Goal: Navigation & Orientation: Find specific page/section

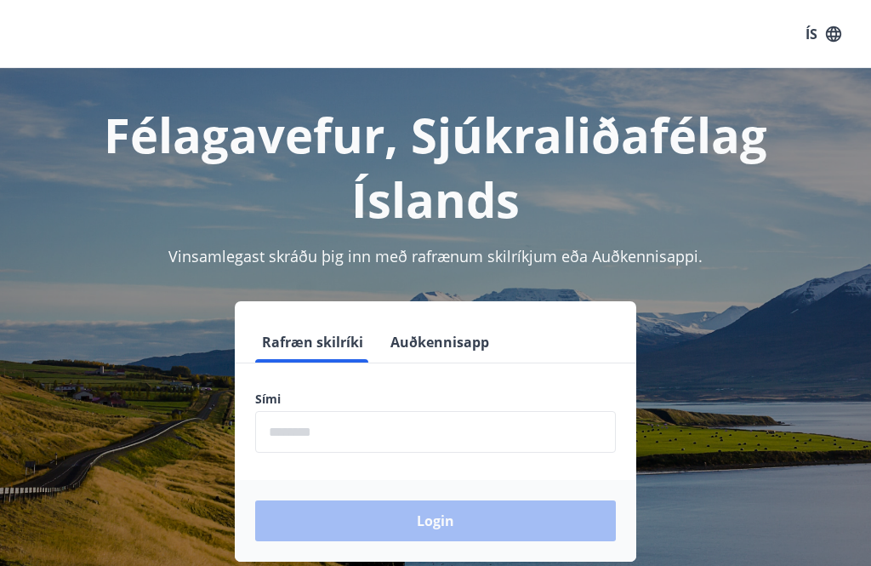
click at [324, 426] on input "phone" at bounding box center [435, 432] width 361 height 42
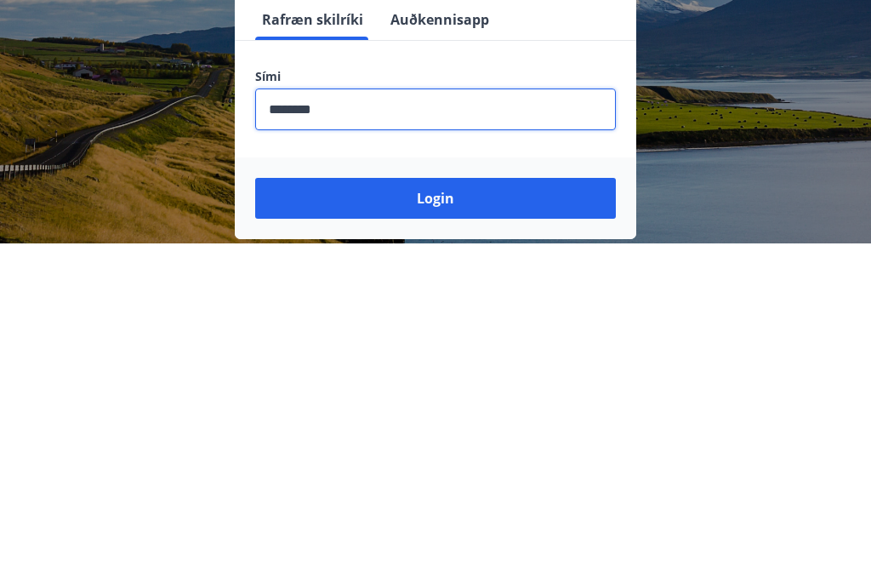
type input "********"
click at [443, 500] on button "Login" at bounding box center [435, 520] width 361 height 41
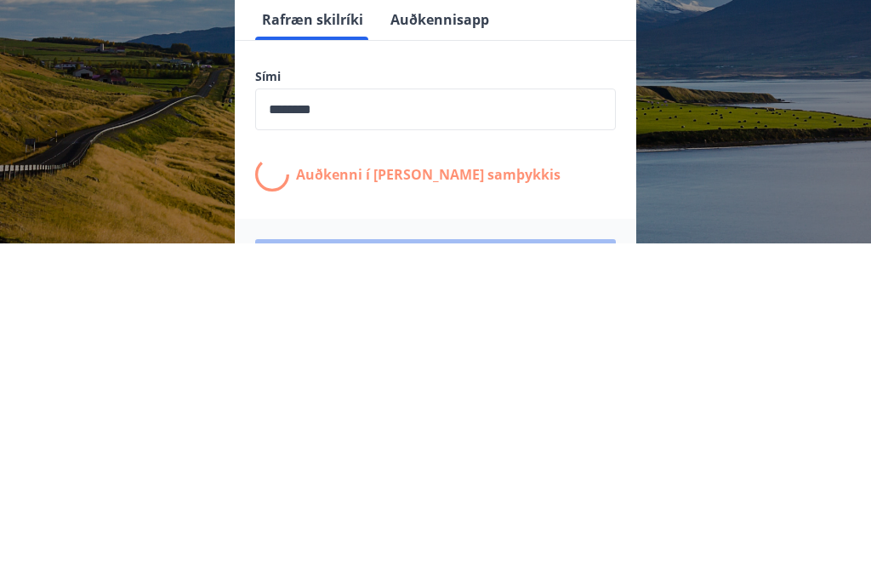
scroll to position [265, 0]
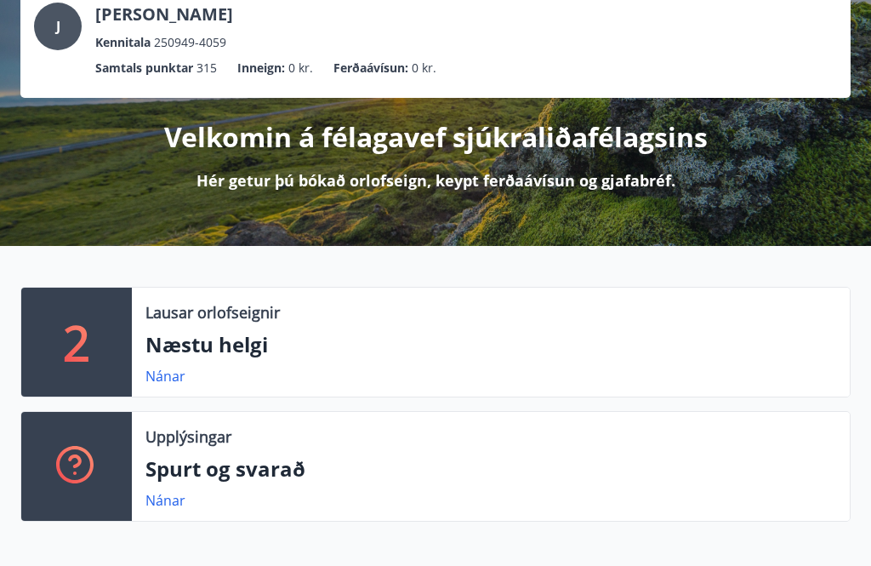
scroll to position [114, 0]
click at [171, 378] on link "Nánar" at bounding box center [165, 376] width 40 height 19
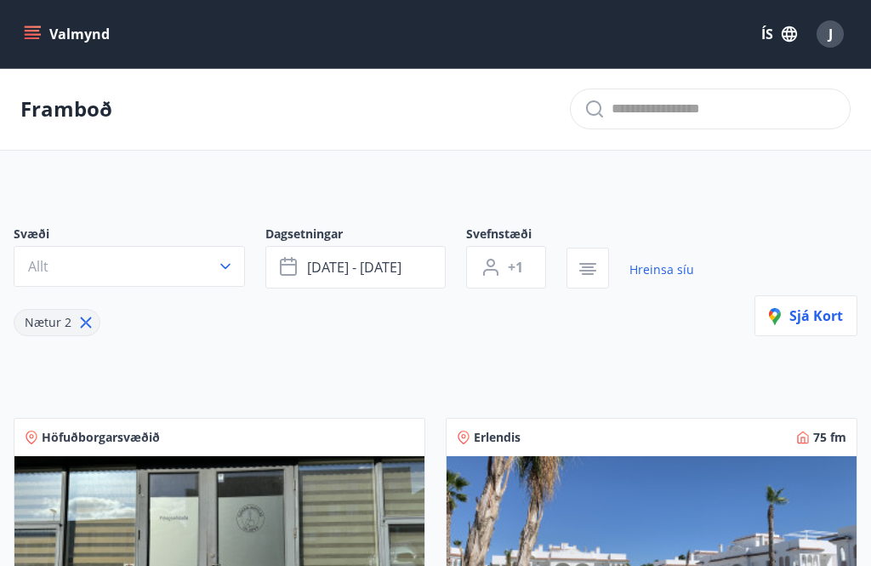
click at [227, 274] on icon "button" at bounding box center [225, 266] width 17 height 17
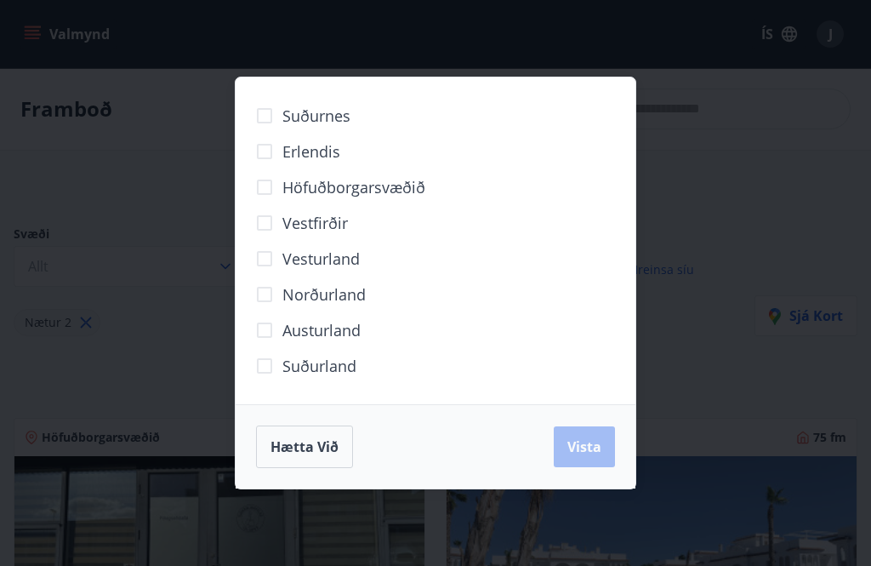
click at [339, 258] on span "Vesturland" at bounding box center [320, 258] width 77 height 22
click at [588, 434] on button "Vista" at bounding box center [584, 446] width 61 height 41
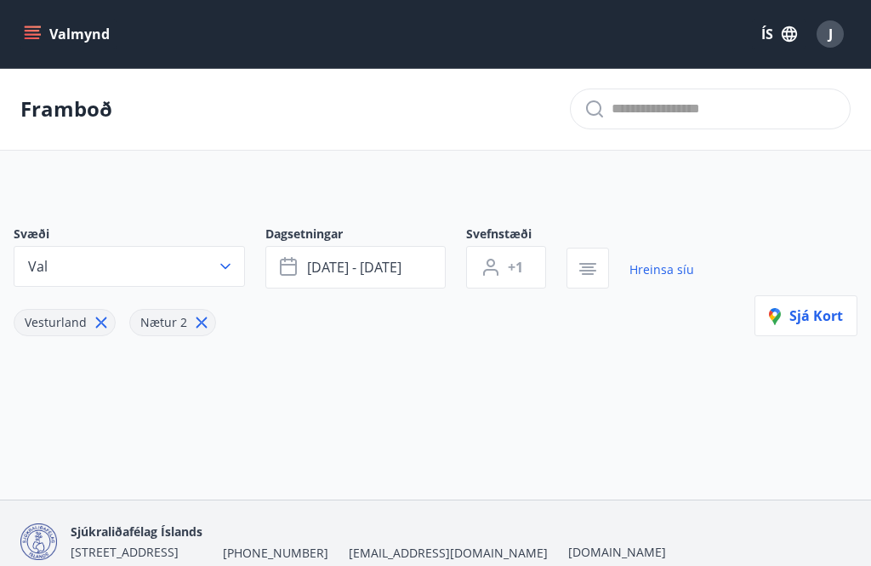
click at [205, 315] on icon at bounding box center [201, 322] width 19 height 19
type input "*"
click at [674, 261] on link "Hreinsa síu" at bounding box center [661, 269] width 65 height 37
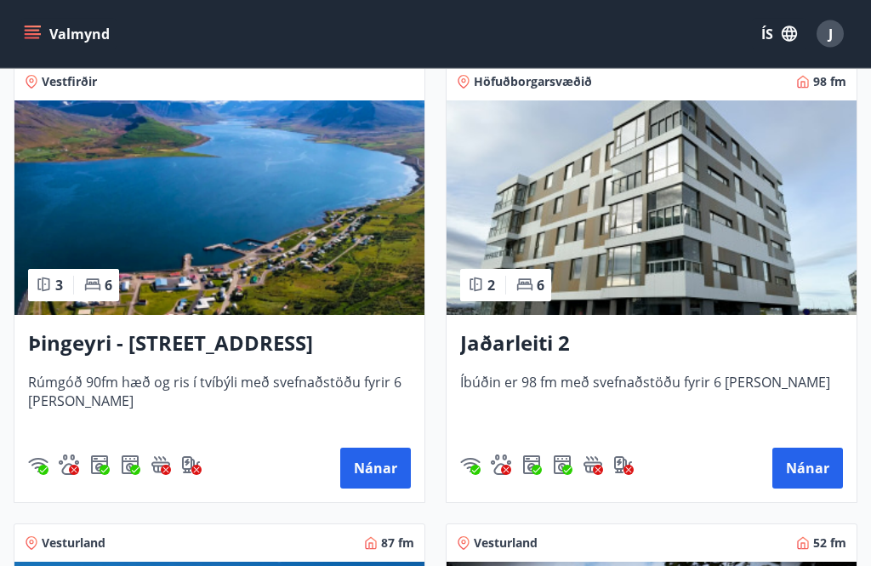
scroll to position [316, 0]
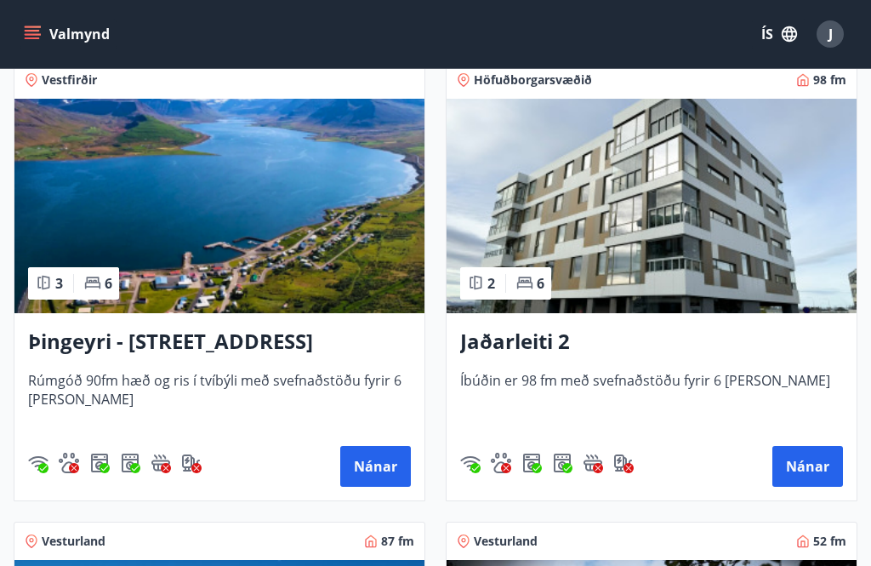
click at [381, 463] on button "Nánar" at bounding box center [375, 466] width 71 height 41
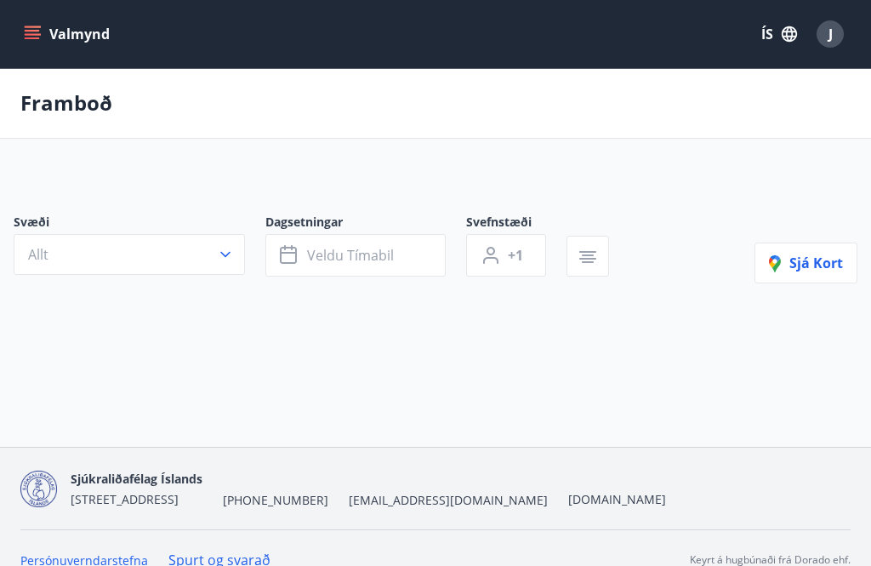
scroll to position [54, 0]
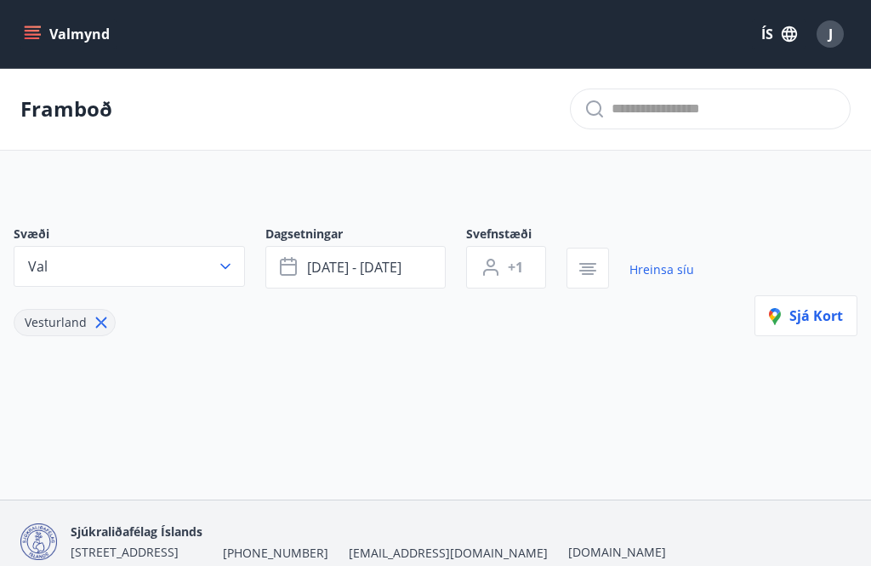
type input "*"
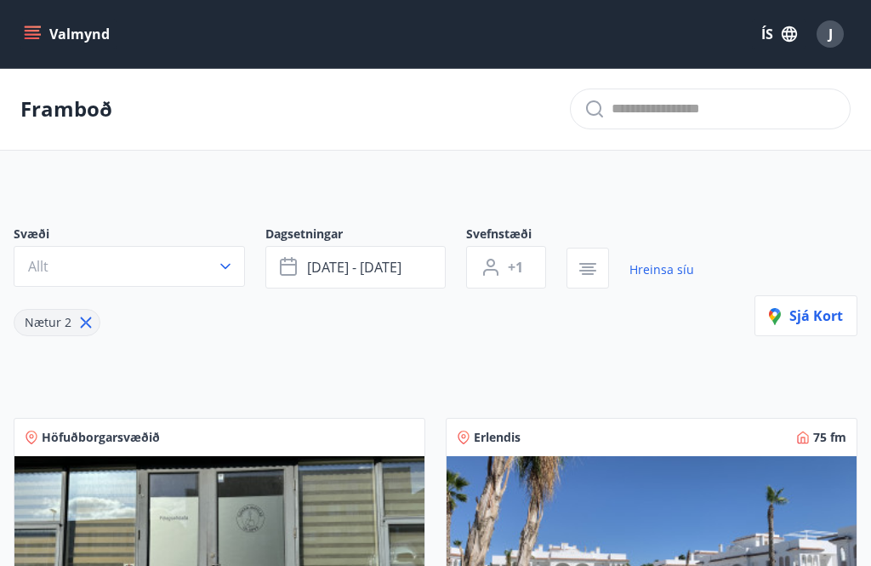
click at [37, 35] on icon "menu" at bounding box center [34, 34] width 19 height 2
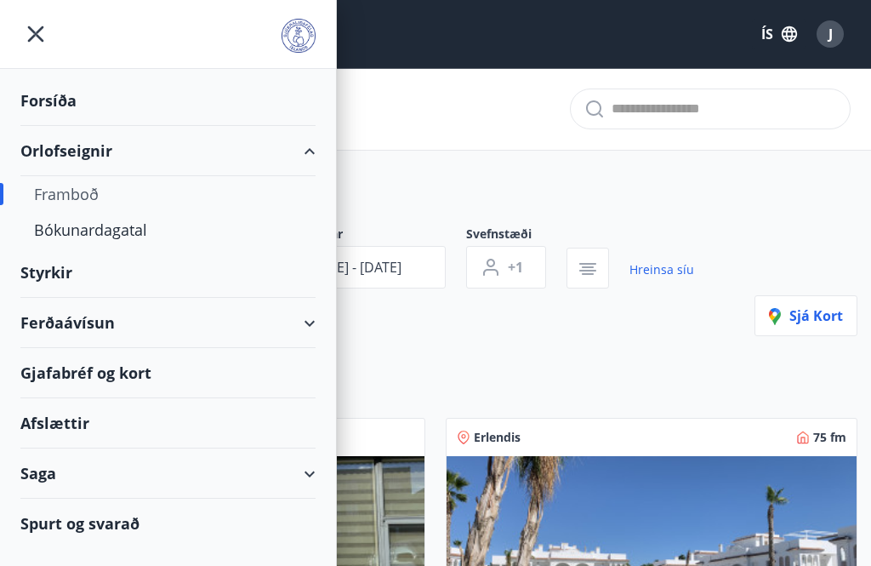
click at [159, 376] on div "Gjafabréf og kort" at bounding box center [167, 373] width 295 height 50
